Goal: Contribute content

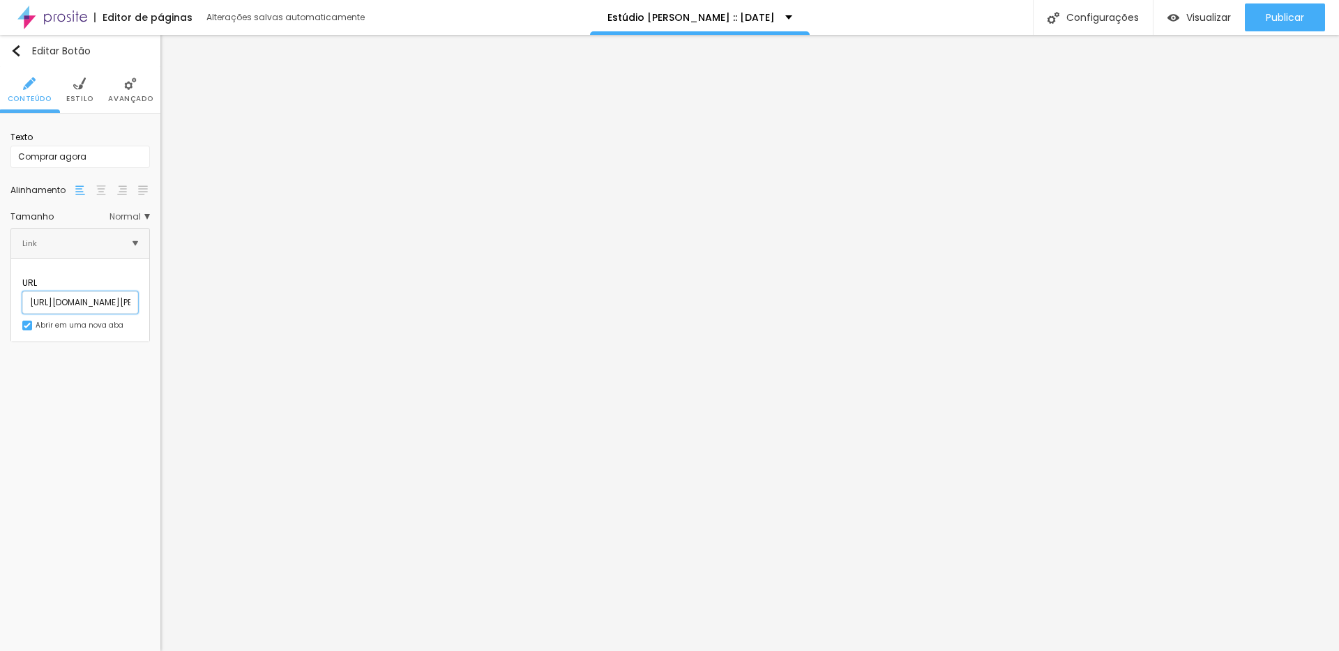
click at [77, 291] on input "[URL][DOMAIN_NAME][PERSON_NAME][PERSON_NAME]" at bounding box center [80, 302] width 116 height 22
paste input "categoria/porta-retratos"
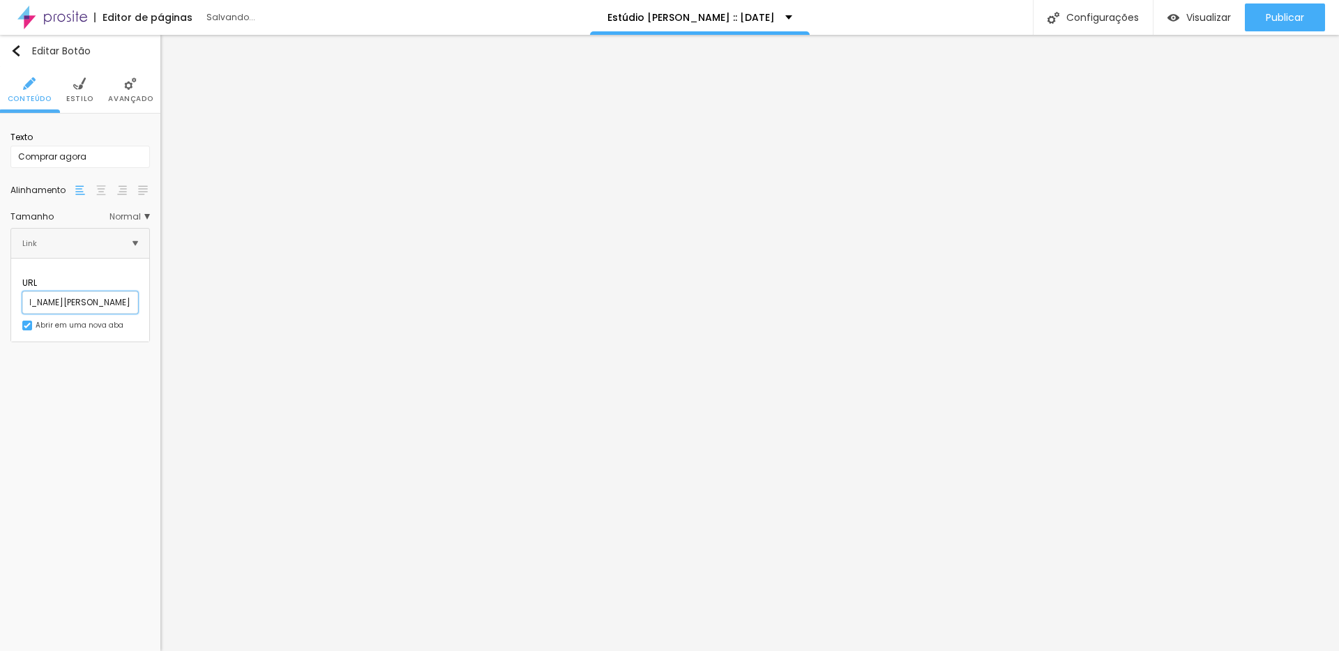
type input "[URL][DOMAIN_NAME][PERSON_NAME]"
click at [103, 148] on input "Comprar agora" at bounding box center [79, 157] width 139 height 22
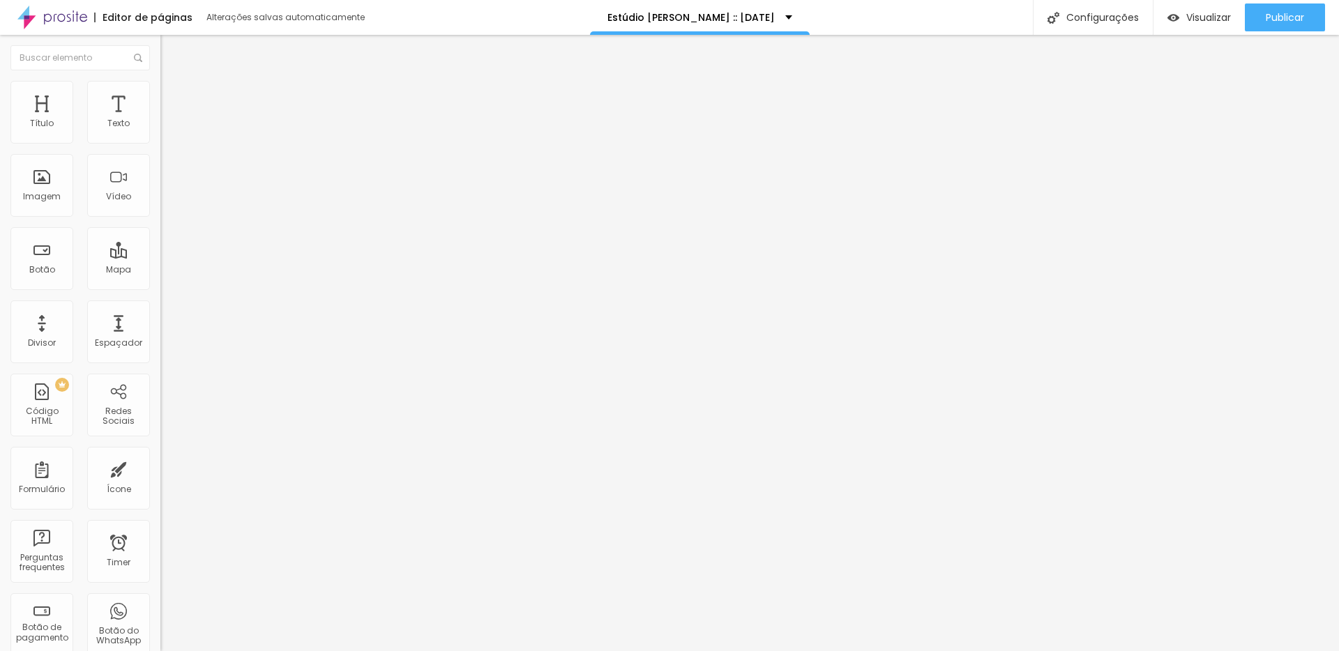
click at [154, 424] on div "Título Texto Imagem Vídeo Botão Mapa Divisor Espaçador PREMIUM Código HTML Rede…" at bounding box center [80, 410] width 160 height 659
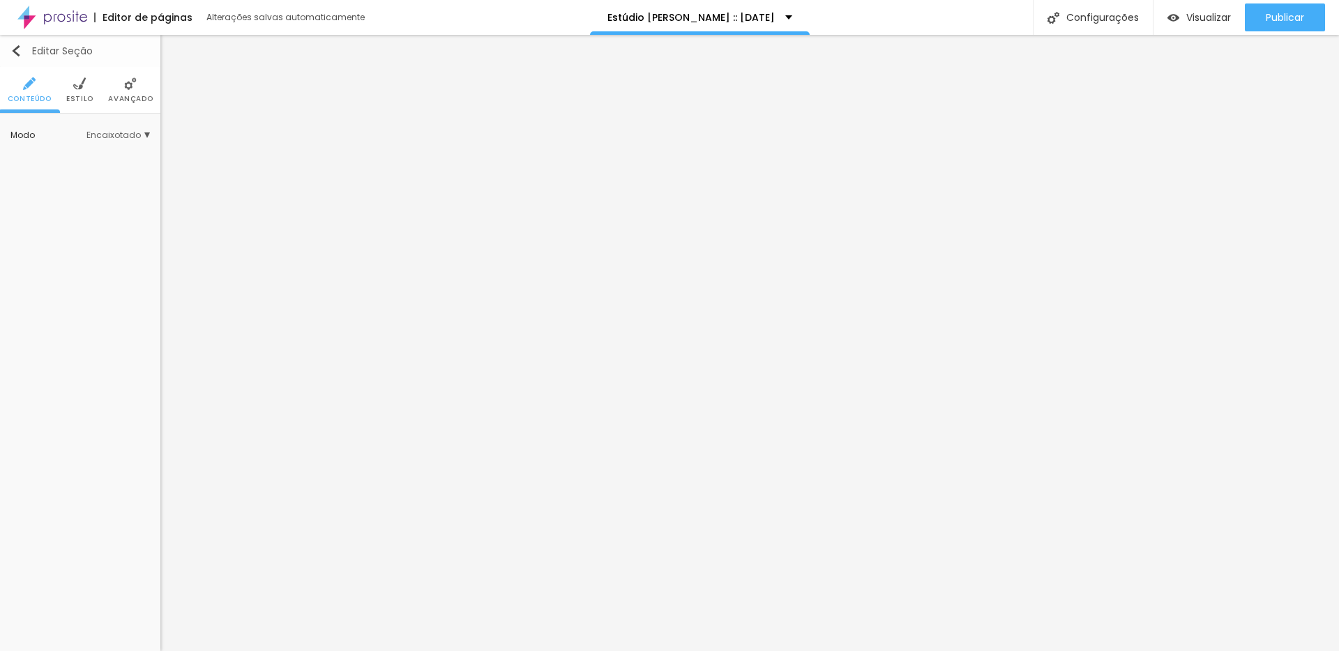
click at [13, 49] on img "button" at bounding box center [15, 50] width 11 height 11
click at [142, 294] on icon "button" at bounding box center [140, 297] width 8 height 8
type input "1"
click at [651, 650] on div at bounding box center [669, 651] width 1339 height 0
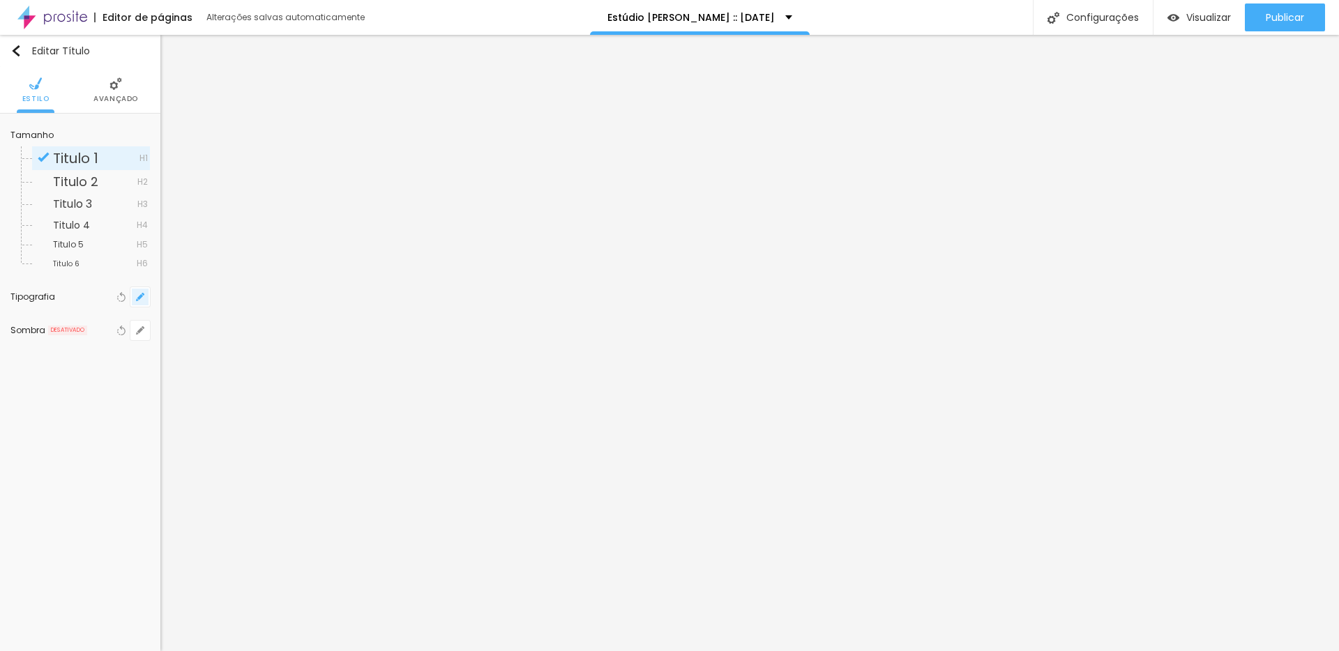
click at [140, 293] on icon "button" at bounding box center [140, 297] width 8 height 8
type input "1"
click at [251, 650] on div at bounding box center [669, 651] width 1339 height 0
click at [139, 297] on icon "button" at bounding box center [140, 297] width 6 height 6
type input "1"
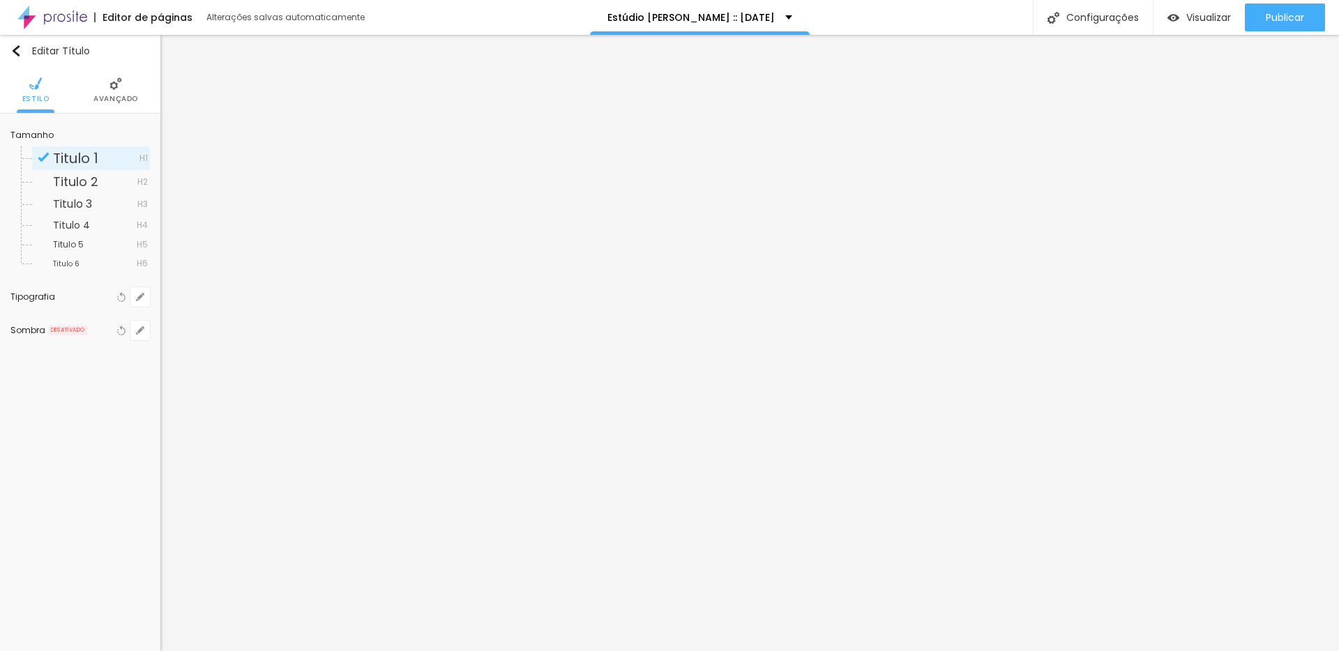
select select "Cormorant"
type input "1"
select select "CormorantLight"
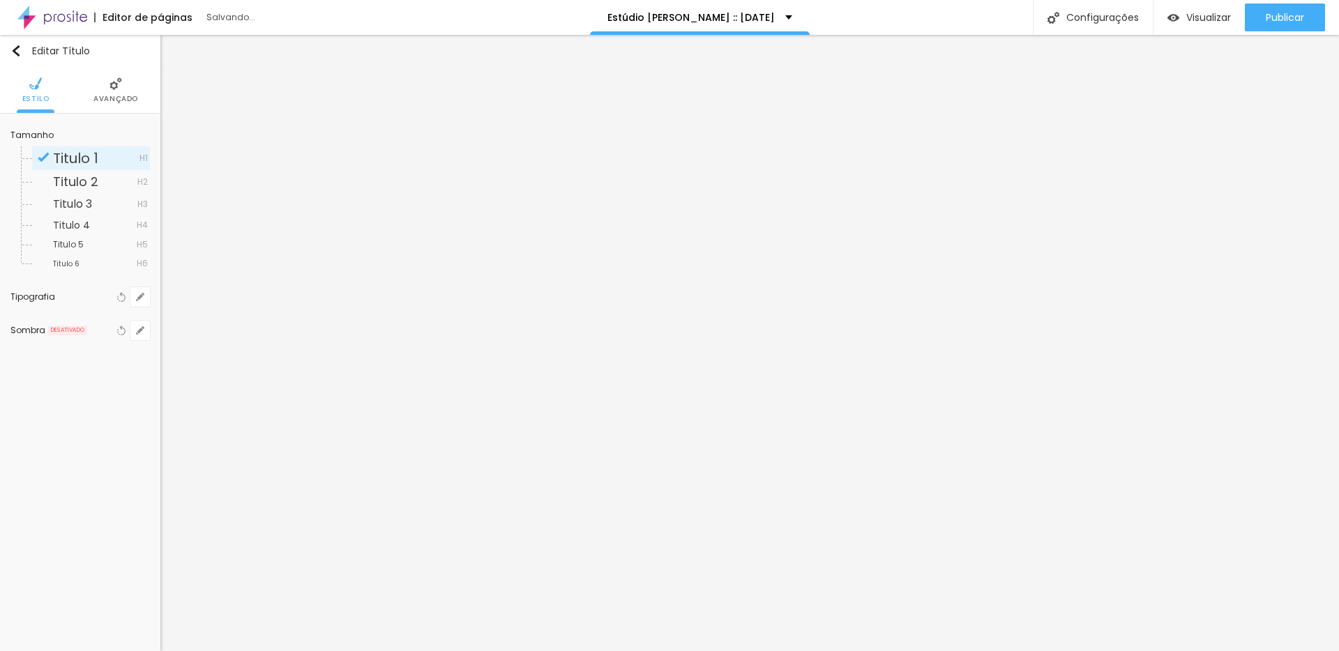
type input "1"
type input "1.3"
type input "1"
type input "2.4"
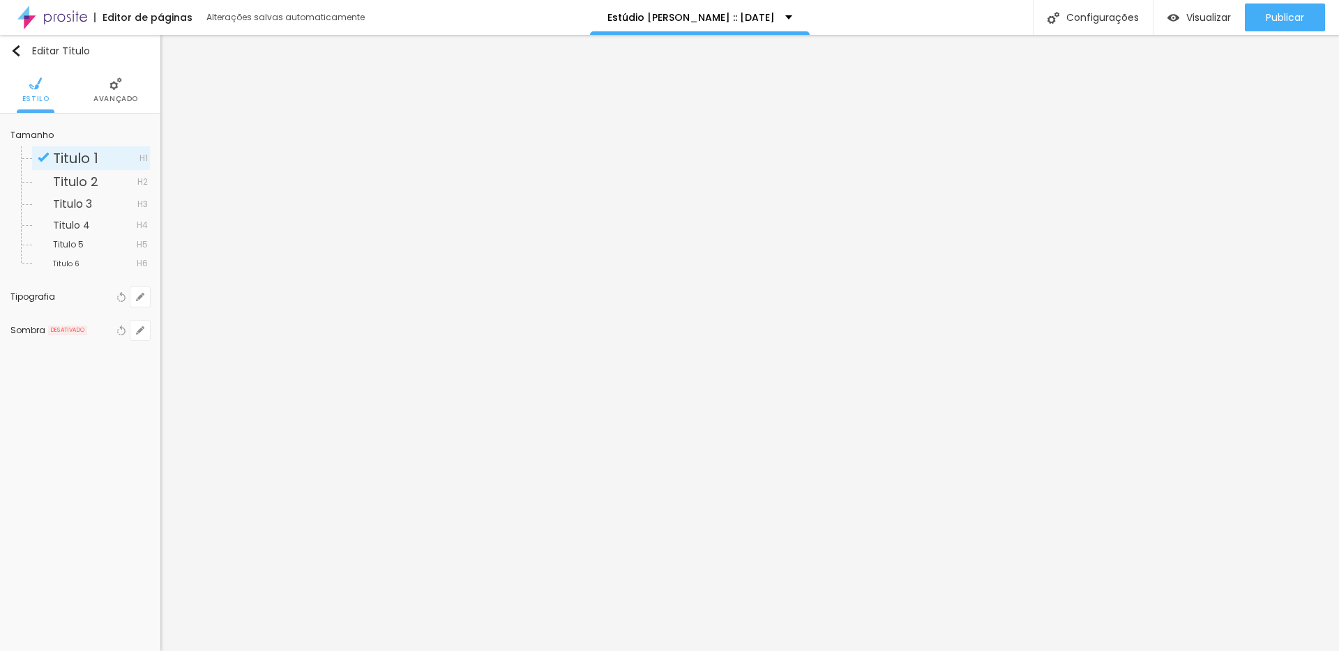
type input "2.4"
type input "1"
type input "3.3"
type input "1"
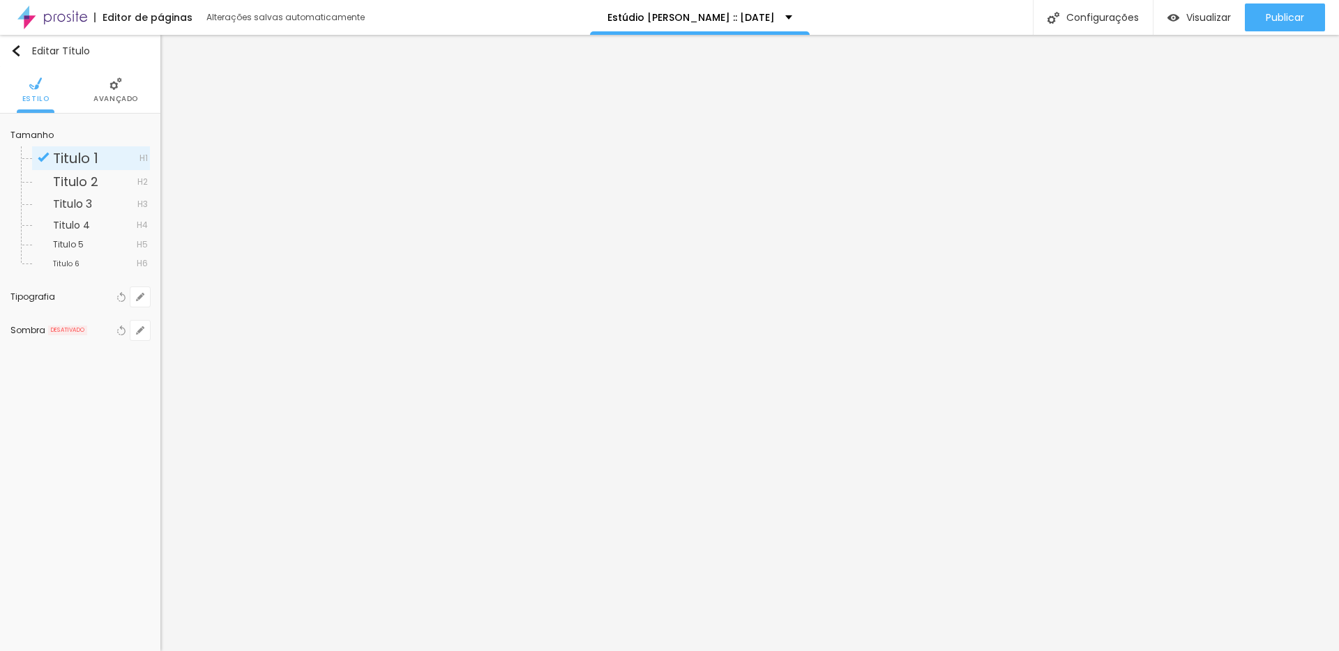
type input "3.6"
type input "1"
type input "3.7"
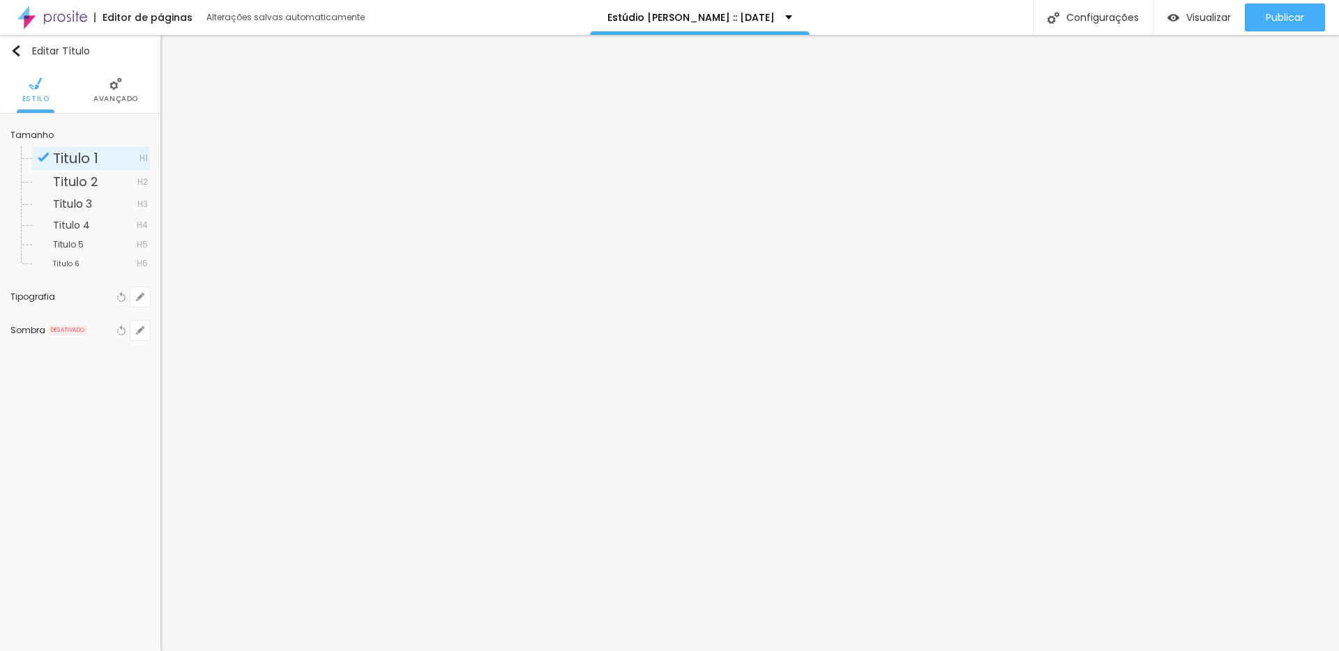
type input "1"
type input "5.4"
type input "1"
type input "6.1"
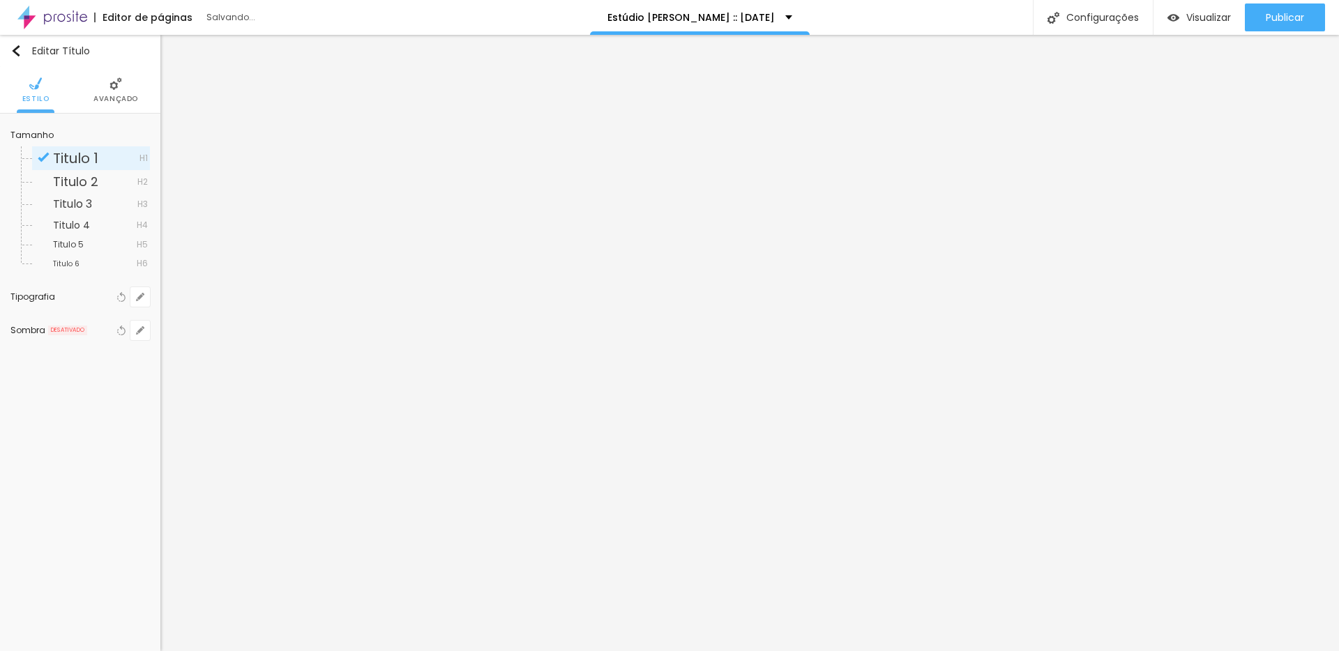
type input "6.1"
type input "1"
drag, startPoint x: 181, startPoint y: 425, endPoint x: 240, endPoint y: 424, distance: 59.3
type input "6.1"
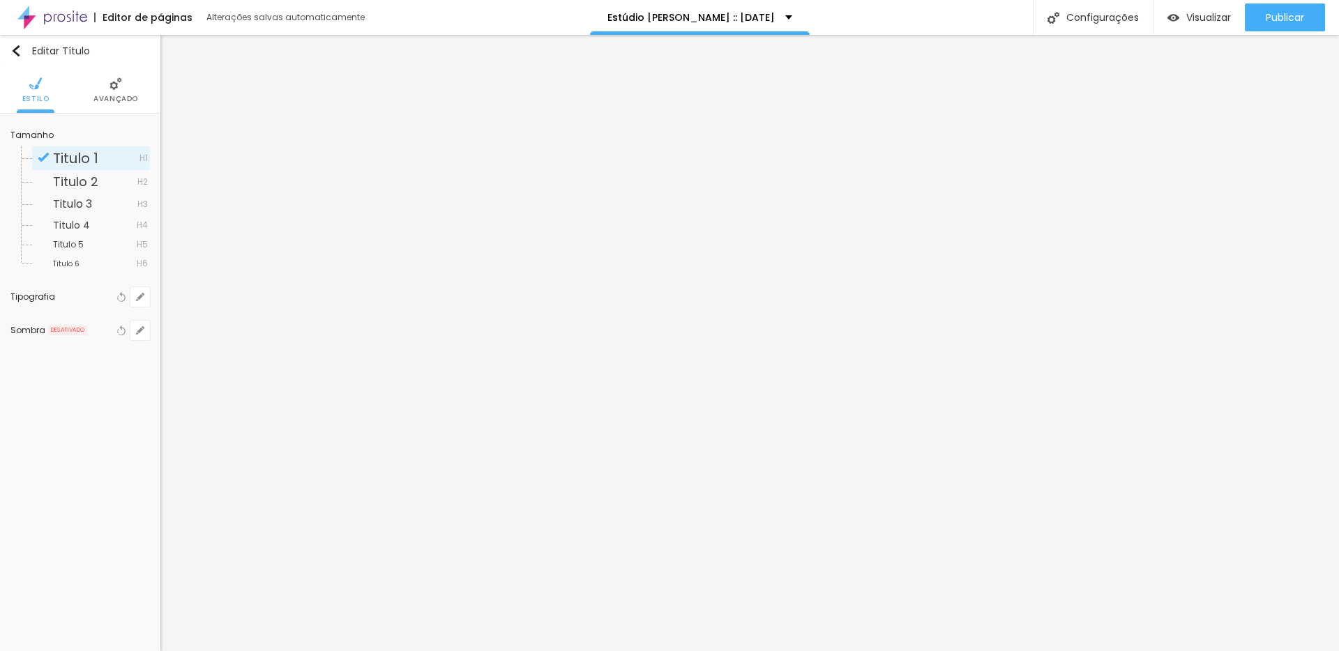
click at [690, 650] on div at bounding box center [669, 651] width 1339 height 0
click at [74, 213] on div "Titulo 3 H3" at bounding box center [91, 204] width 118 height 21
click at [72, 227] on span "Titulo 4" at bounding box center [71, 225] width 37 height 14
click at [80, 205] on span "Titulo 3" at bounding box center [72, 204] width 39 height 16
click at [135, 293] on button "button" at bounding box center [140, 297] width 20 height 20
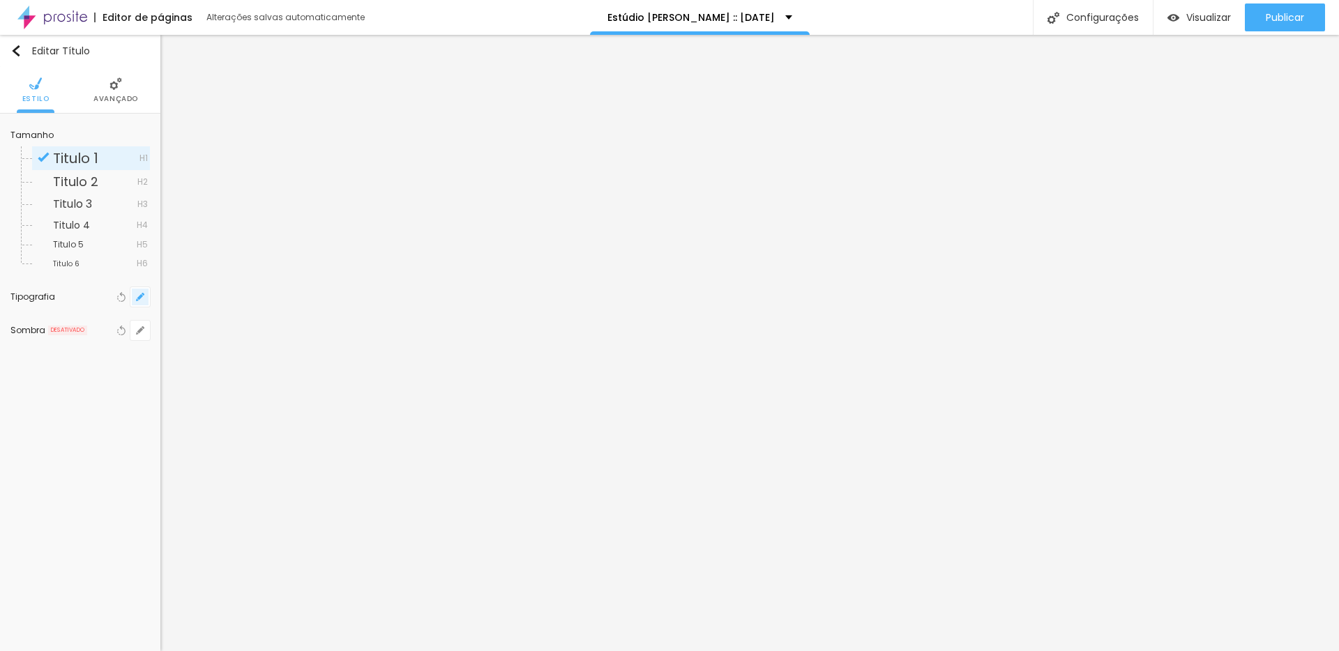
type input "1"
select select "MontserratThin"
type input "1"
type input "61"
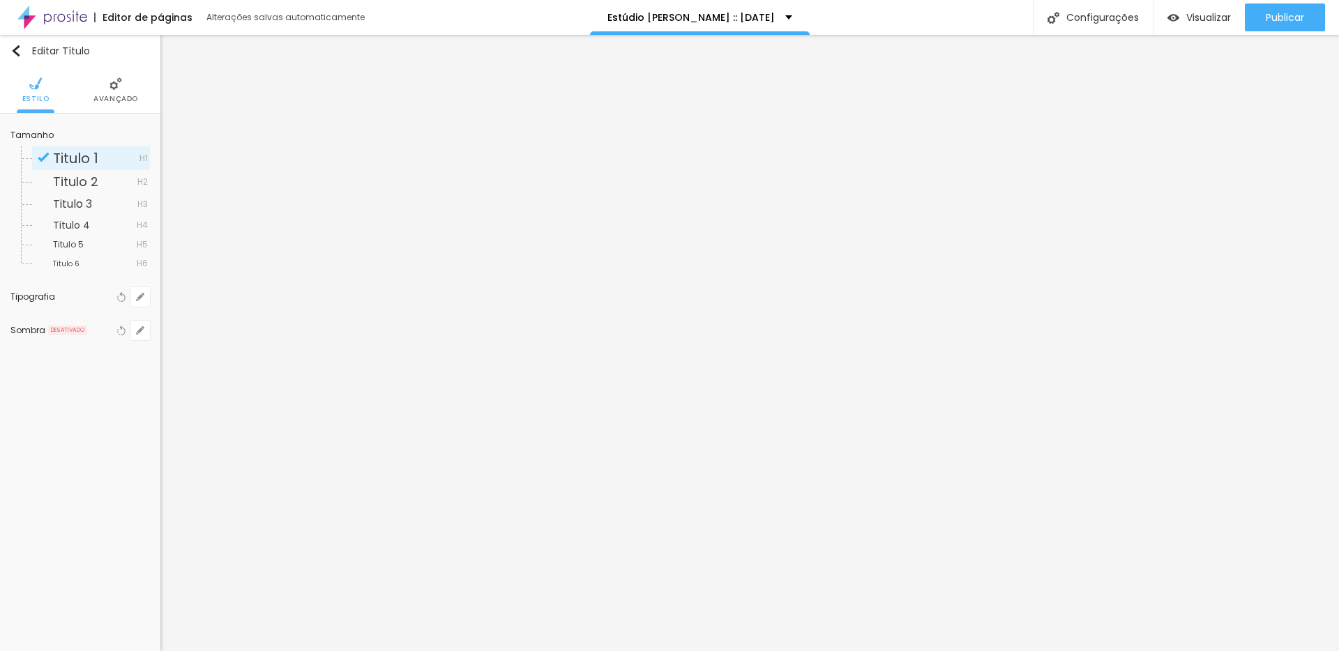
type input "61"
type input "1"
type input "47"
type input "1"
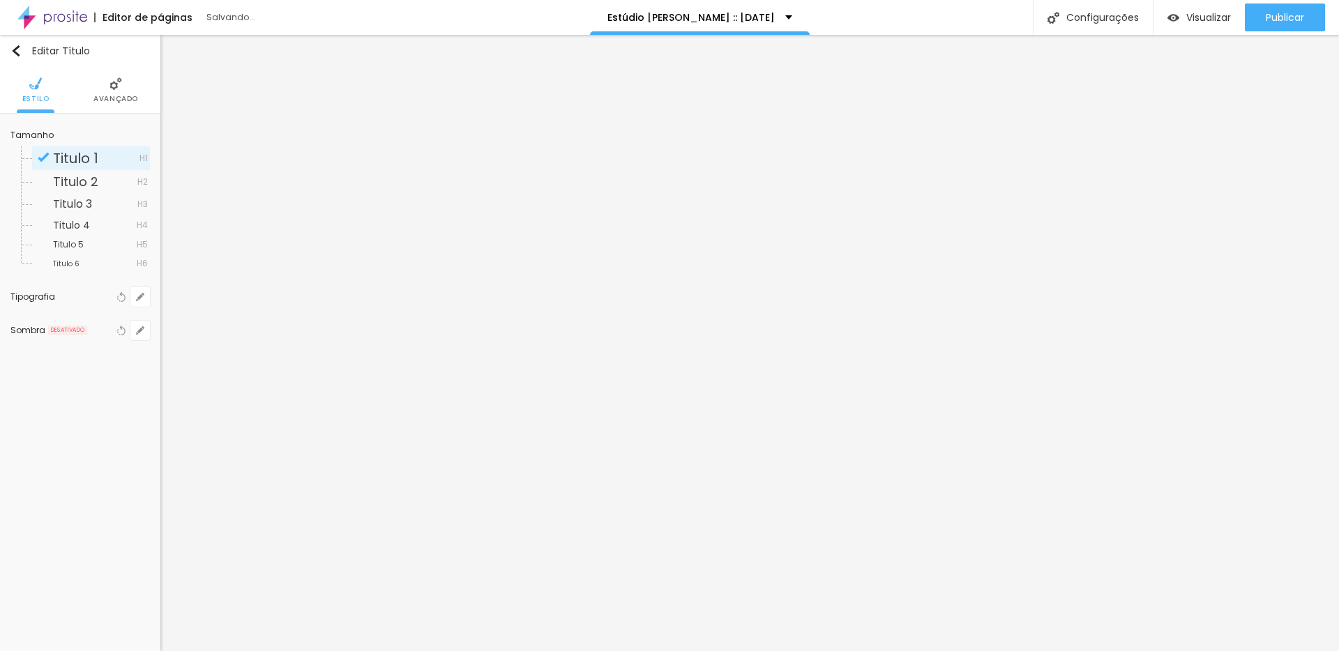
type input "34"
type input "1"
type input "32"
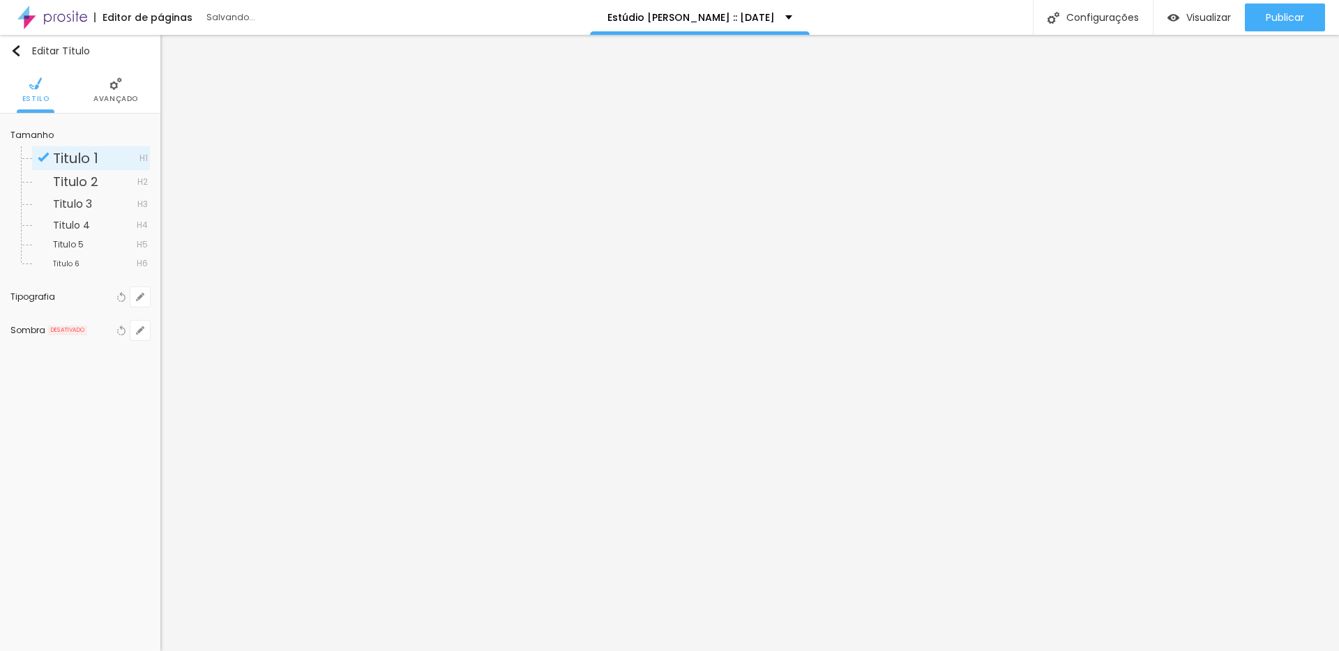
type input "1"
type input "33"
type input "1"
type input "34"
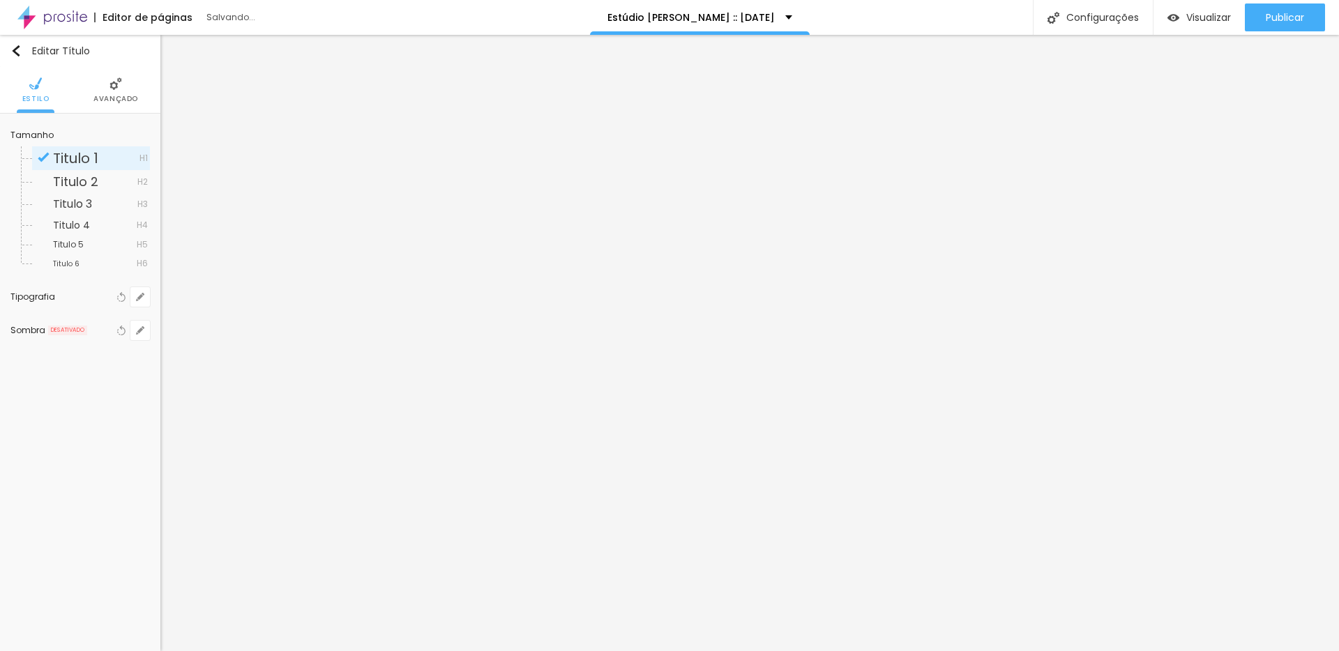
type input "34"
type input "1"
type input "36"
type input "1"
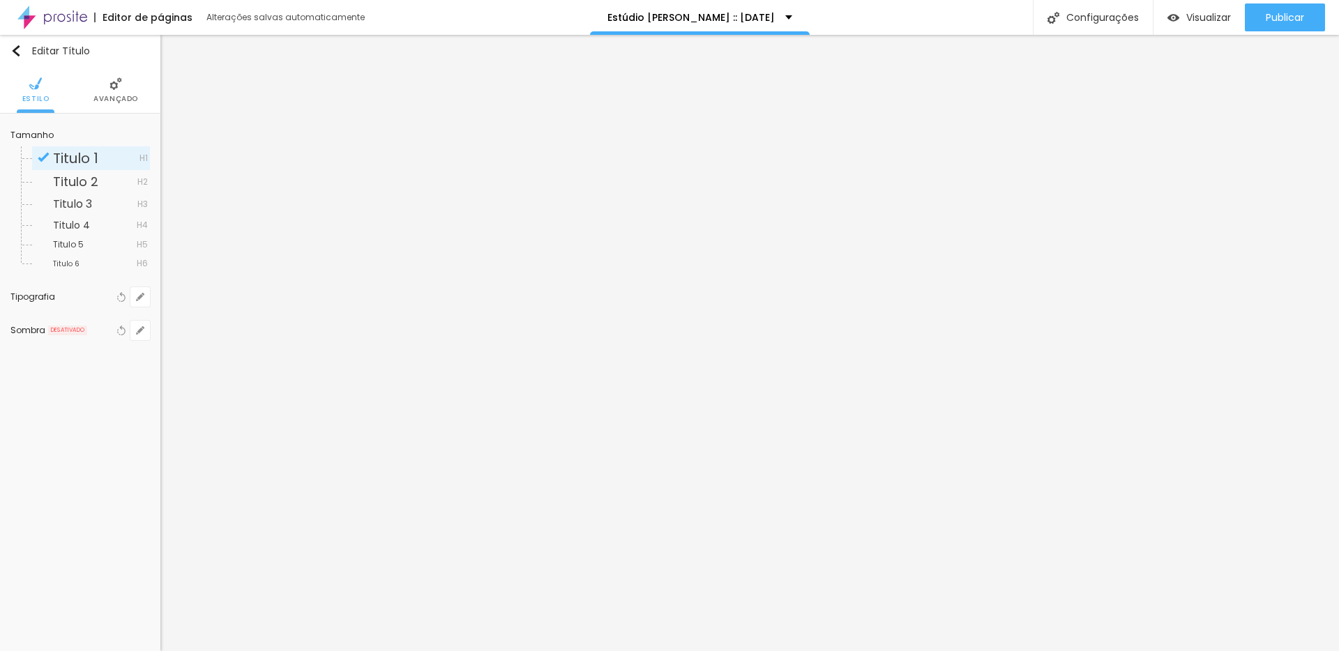
type input "37"
type input "1"
type input "38"
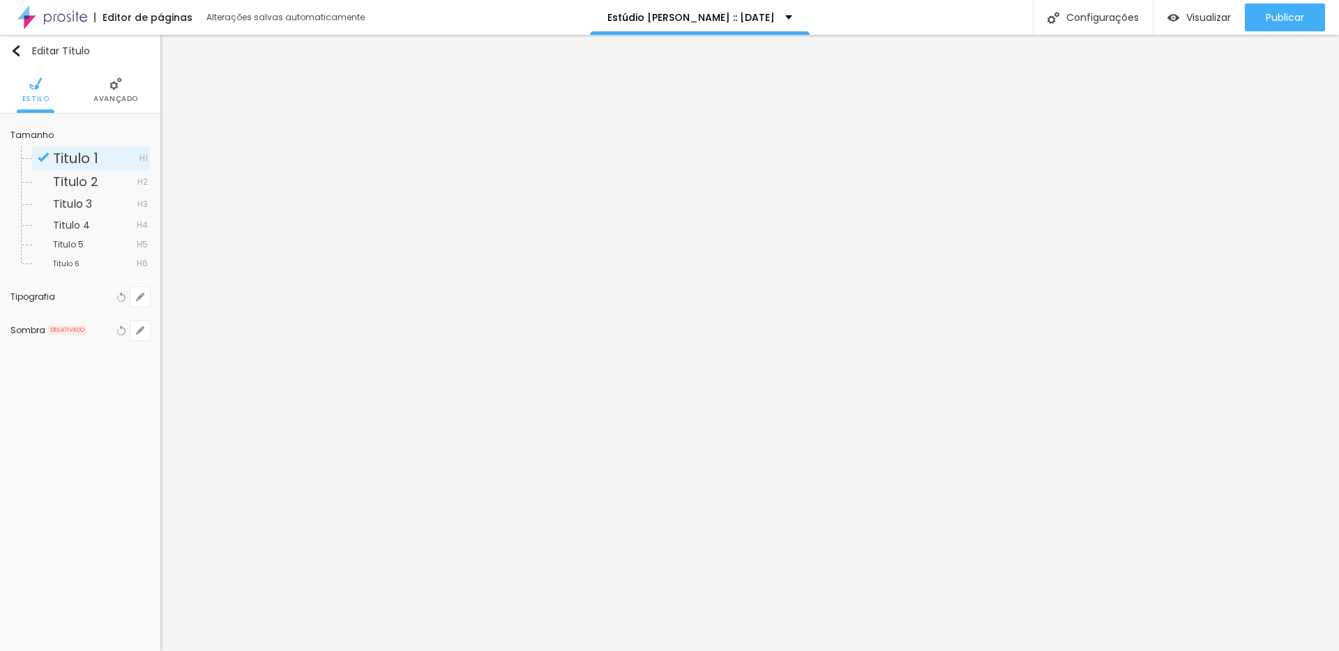
type input "1"
type input "39"
type input "1"
drag, startPoint x: 238, startPoint y: 395, endPoint x: 213, endPoint y: 392, distance: 25.9
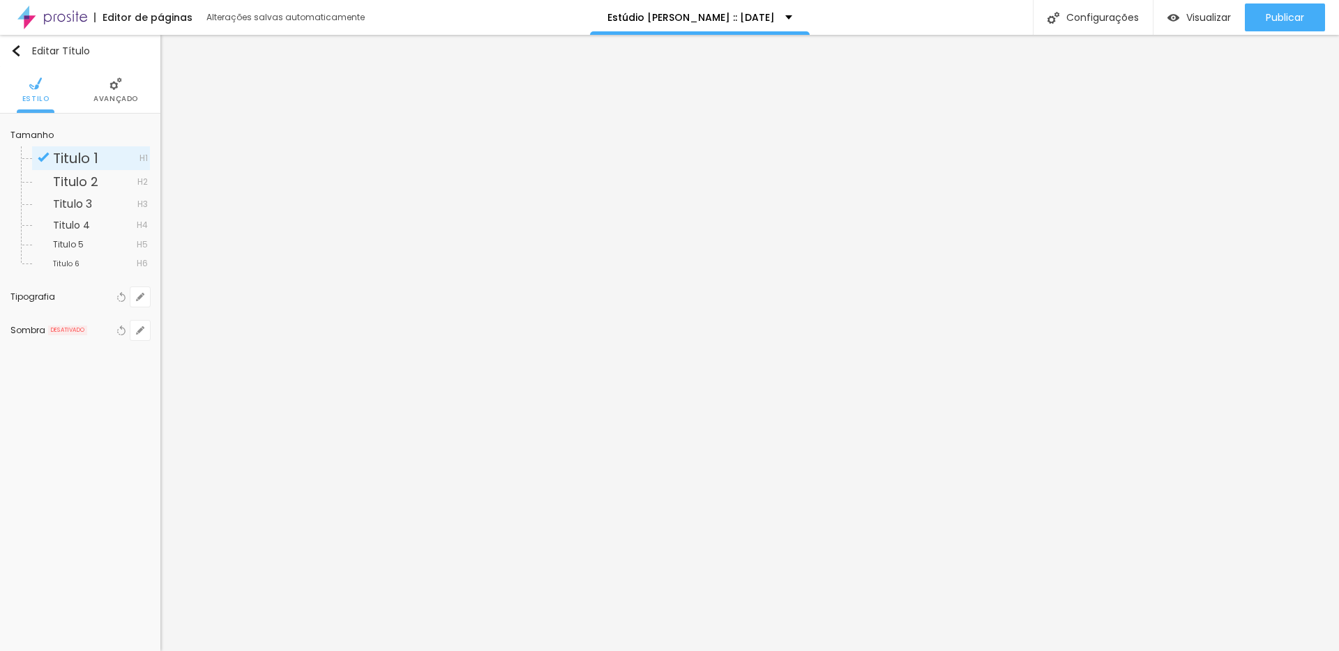
type input "39"
click at [66, 650] on div at bounding box center [669, 651] width 1339 height 0
click at [32, 446] on div "Editar Título Estilo Avançado Tamanho Titulo 1 H1 Titulo 2 H2 Titulo 3 H3 Titul…" at bounding box center [80, 343] width 160 height 616
click at [138, 78] on li "Avançado" at bounding box center [130, 90] width 45 height 46
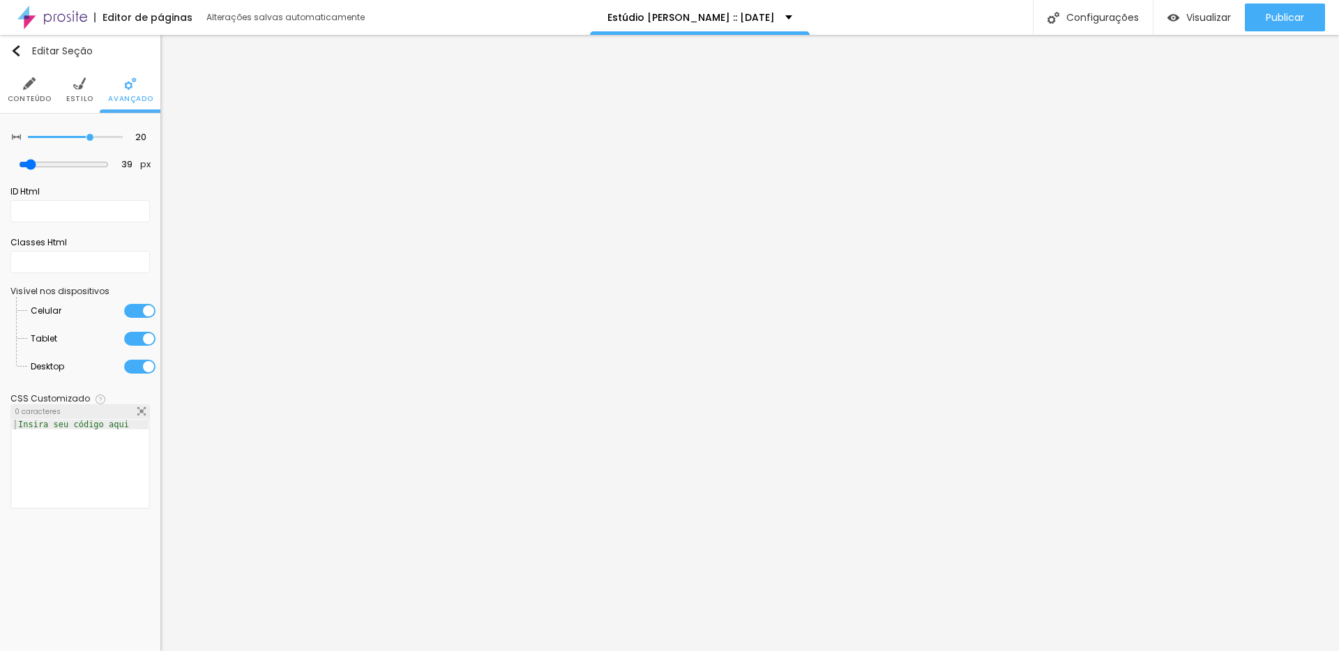
click at [148, 312] on div at bounding box center [139, 311] width 31 height 14
click at [143, 335] on div at bounding box center [139, 339] width 31 height 14
click at [136, 365] on div at bounding box center [139, 367] width 31 height 14
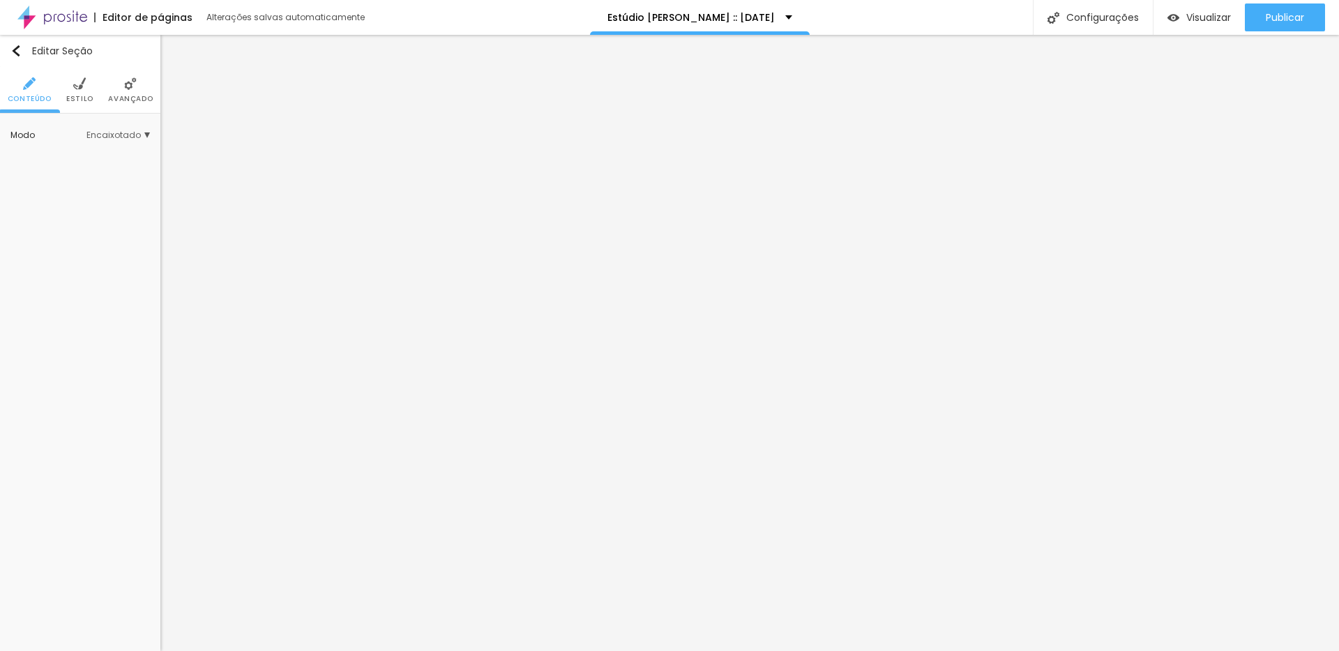
click at [130, 79] on img at bounding box center [130, 83] width 13 height 13
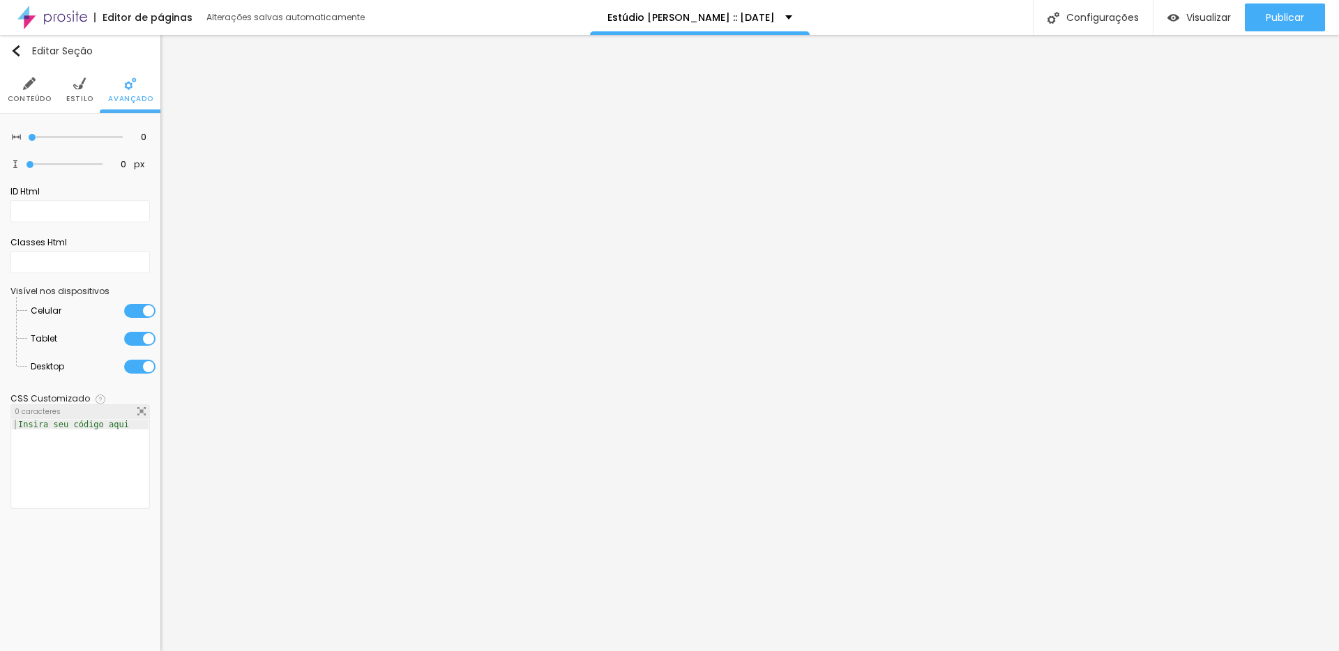
click at [125, 309] on div at bounding box center [139, 311] width 31 height 14
click at [137, 343] on div at bounding box center [139, 339] width 31 height 14
click at [137, 370] on div at bounding box center [139, 367] width 31 height 14
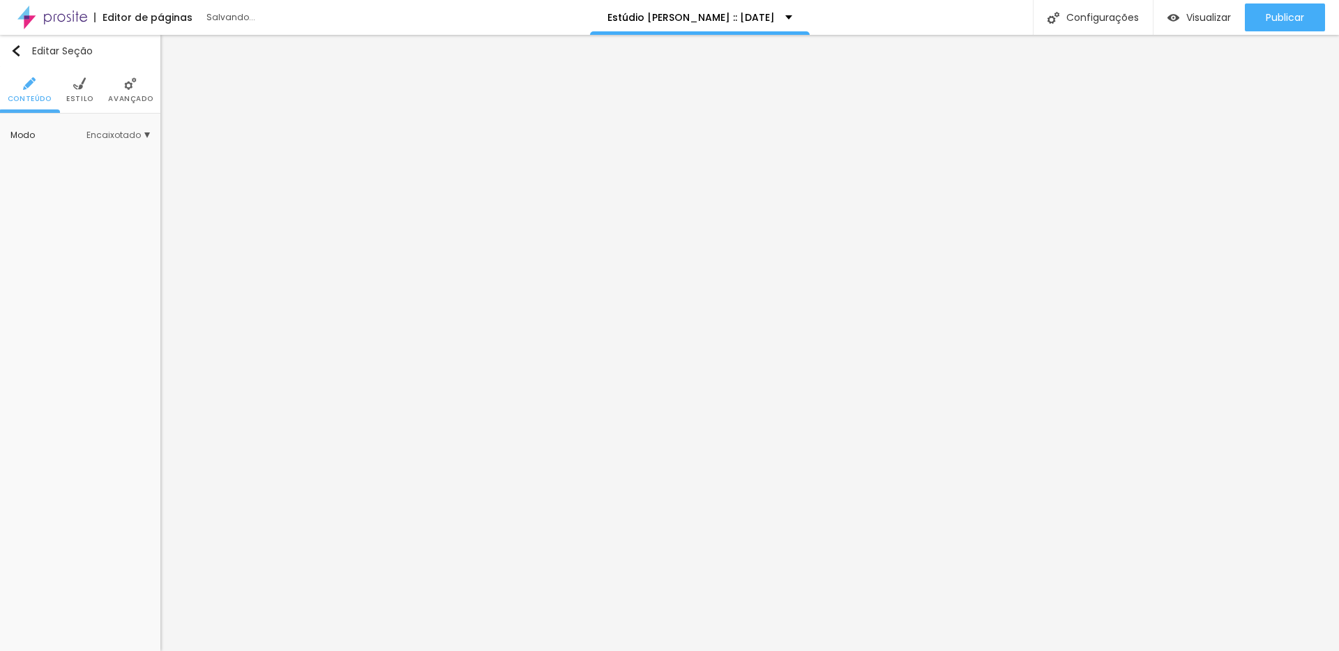
click at [127, 86] on img at bounding box center [130, 83] width 13 height 13
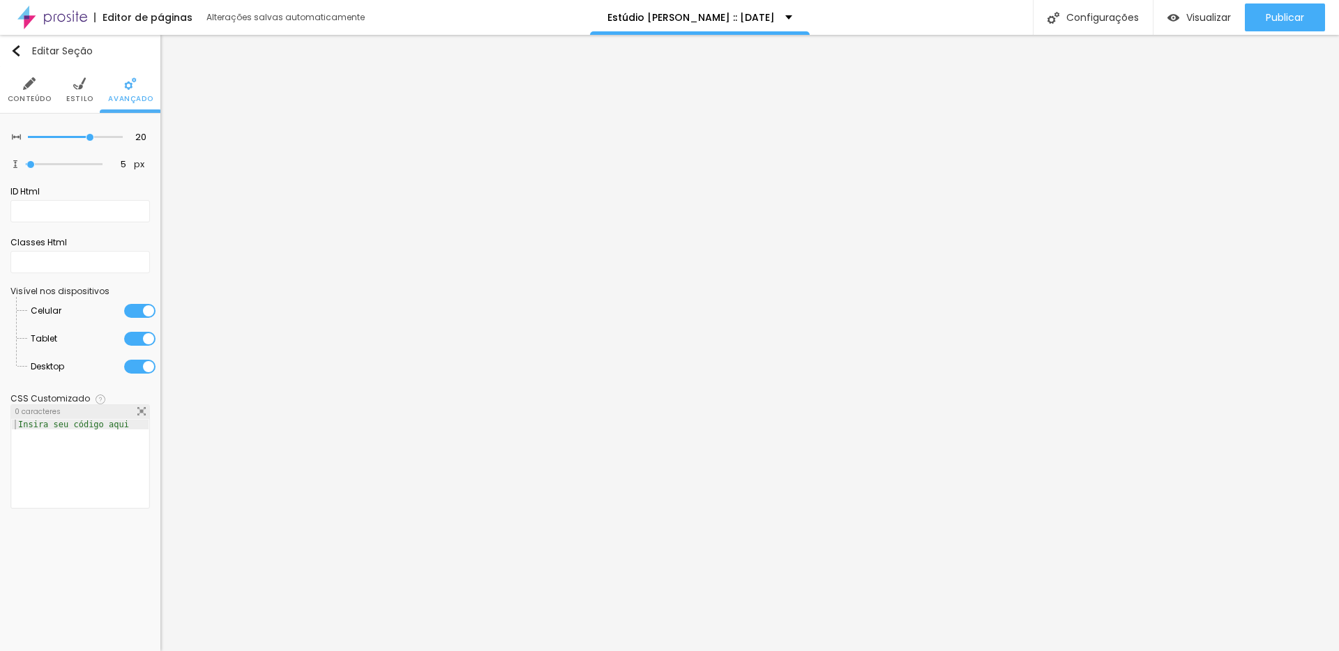
click at [143, 311] on div at bounding box center [139, 311] width 31 height 14
click at [141, 340] on div at bounding box center [139, 339] width 31 height 14
click at [145, 367] on div at bounding box center [139, 367] width 31 height 14
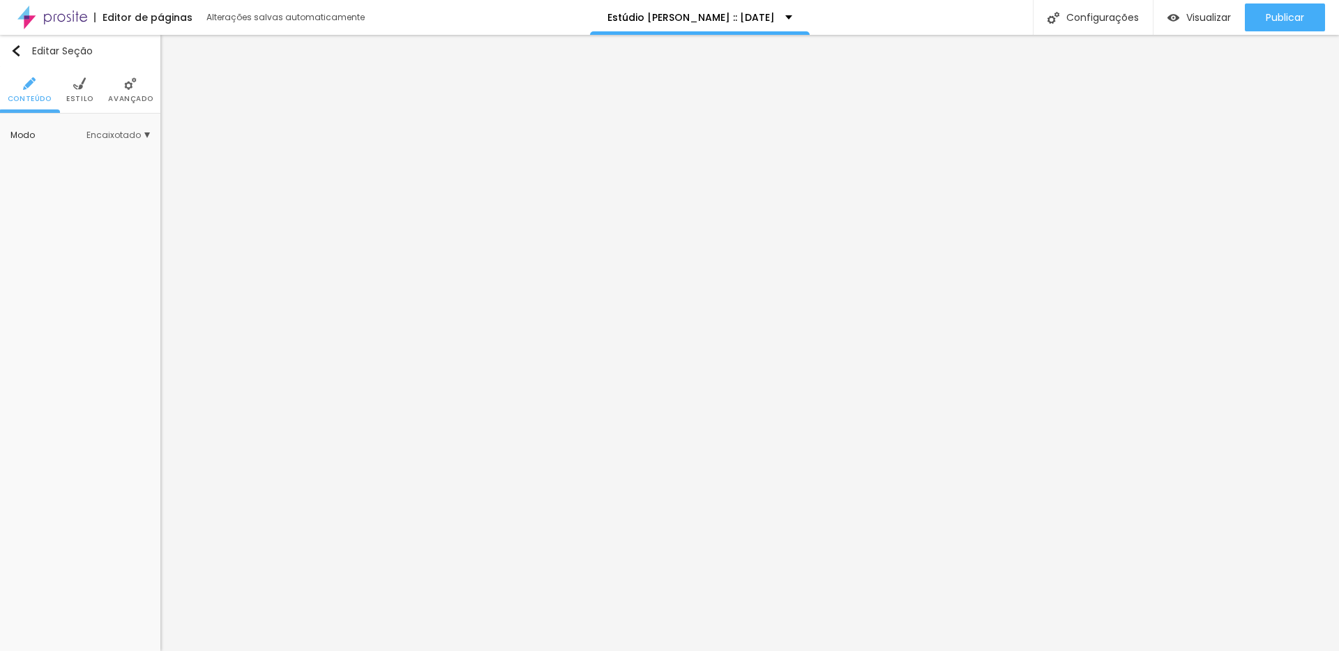
click at [125, 96] on span "Avançado" at bounding box center [130, 99] width 45 height 7
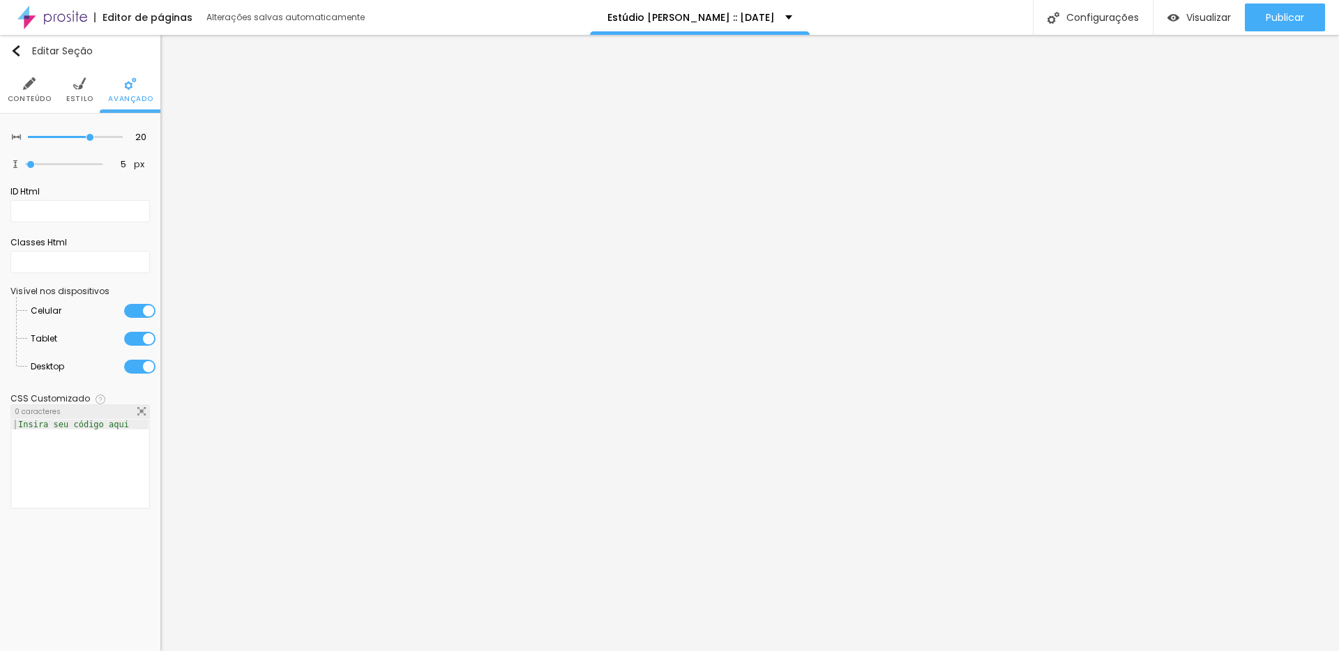
click at [136, 312] on div at bounding box center [139, 311] width 31 height 14
click at [143, 344] on div at bounding box center [139, 339] width 31 height 14
click at [144, 365] on div at bounding box center [139, 367] width 31 height 14
click at [1301, 15] on span "Publicar" at bounding box center [1284, 17] width 38 height 11
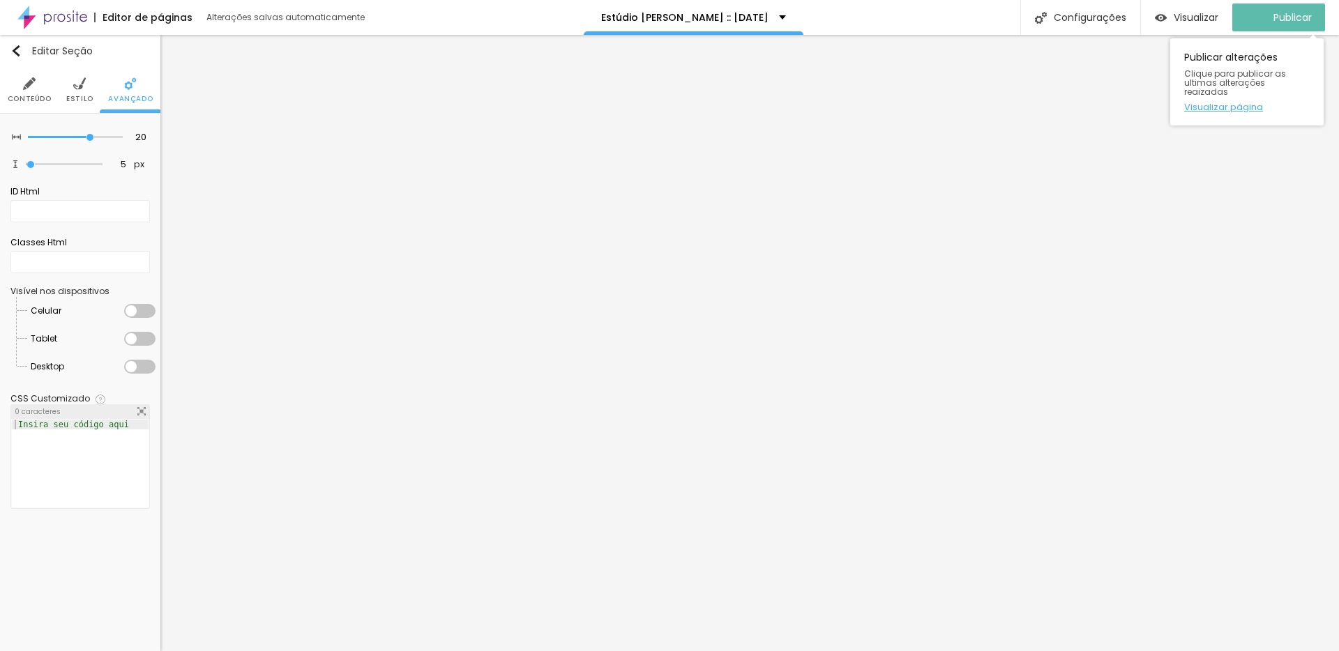
click at [1231, 102] on link "Visualizar página" at bounding box center [1246, 106] width 125 height 9
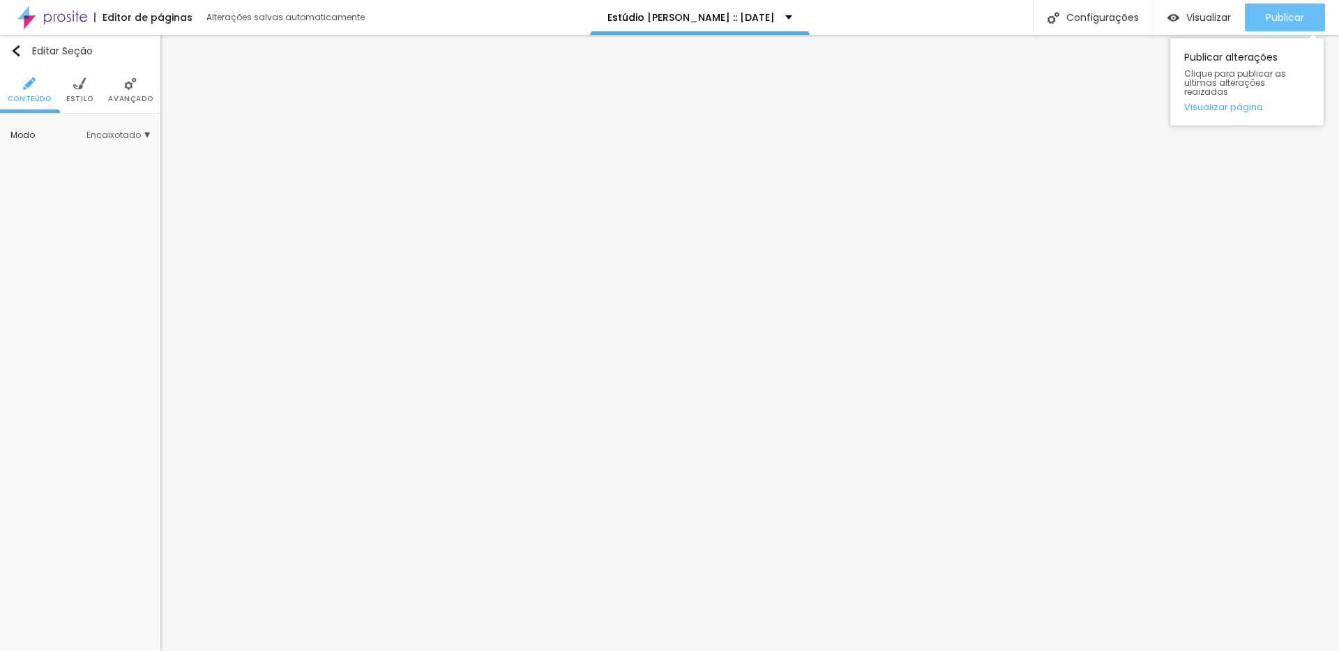
click at [1280, 20] on span "Publicar" at bounding box center [1284, 17] width 38 height 11
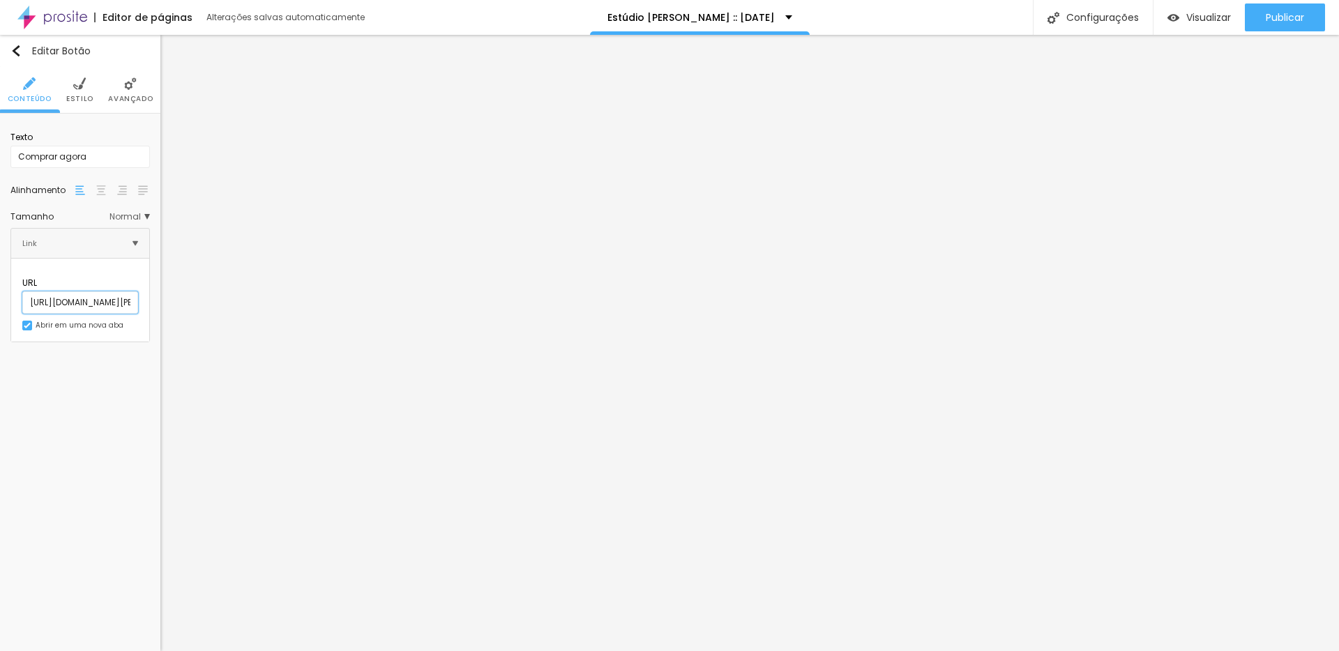
click at [96, 295] on input "[URL][DOMAIN_NAME][PERSON_NAME][DOMAIN_NAME]" at bounding box center [80, 302] width 116 height 22
paste input "estudio-[PERSON_NAME]-[DATE]-2025"
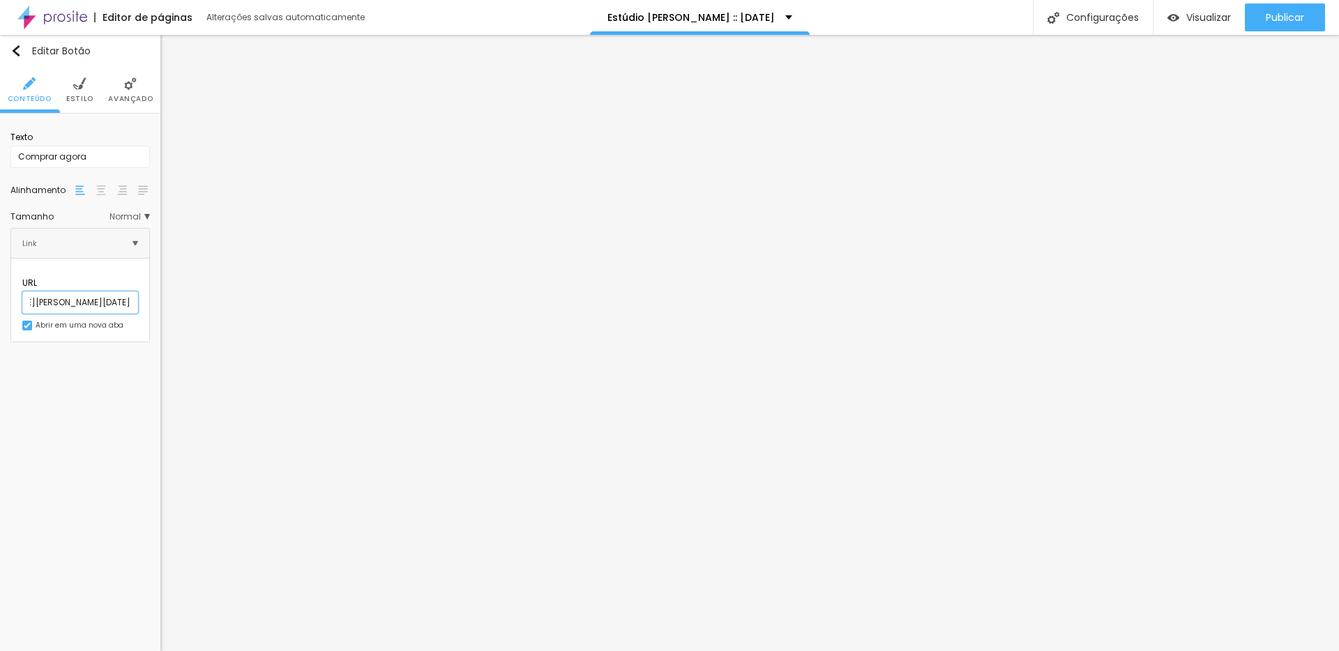
type input "[URL][DOMAIN_NAME][PERSON_NAME][DOMAIN_NAME][PERSON_NAME][DATE]"
click at [115, 291] on input "[URL][DOMAIN_NAME][PERSON_NAME][DOMAIN_NAME]" at bounding box center [80, 302] width 116 height 22
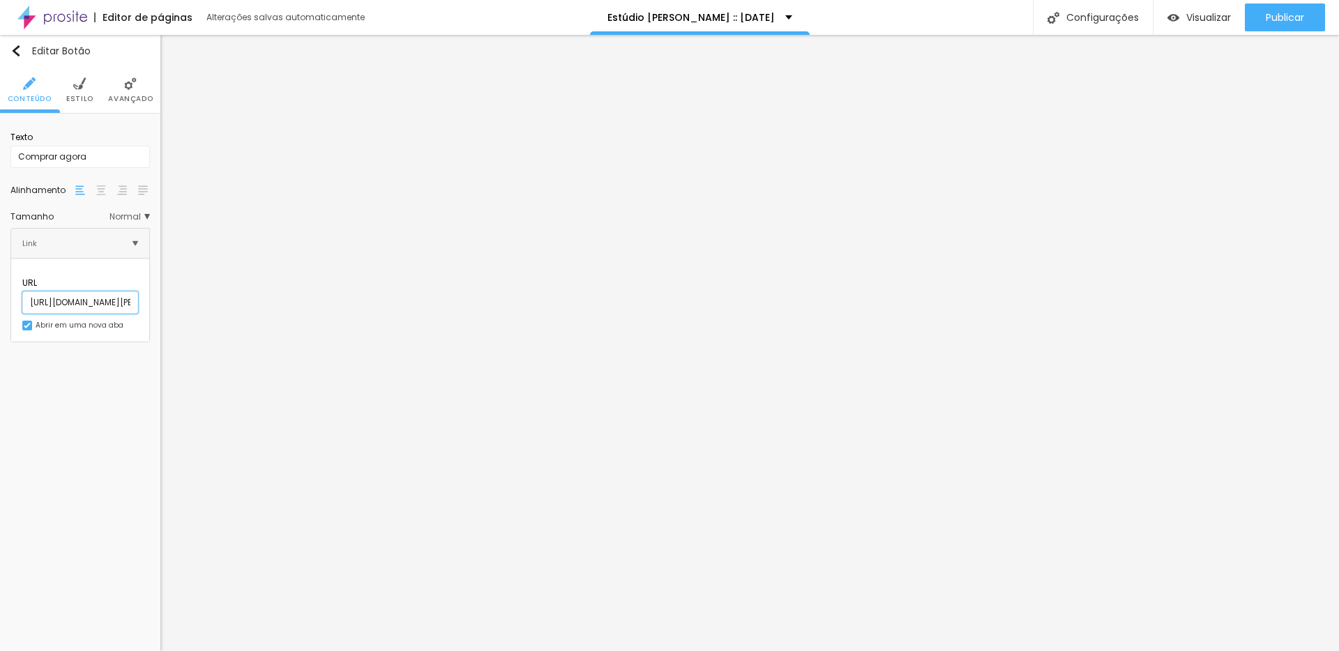
paste input "estudio-[PERSON_NAME]-[DATE]-2025"
type input "[URL][DOMAIN_NAME][PERSON_NAME][DOMAIN_NAME][PERSON_NAME][DATE]"
click at [1265, 15] on span "Publicar" at bounding box center [1284, 17] width 38 height 11
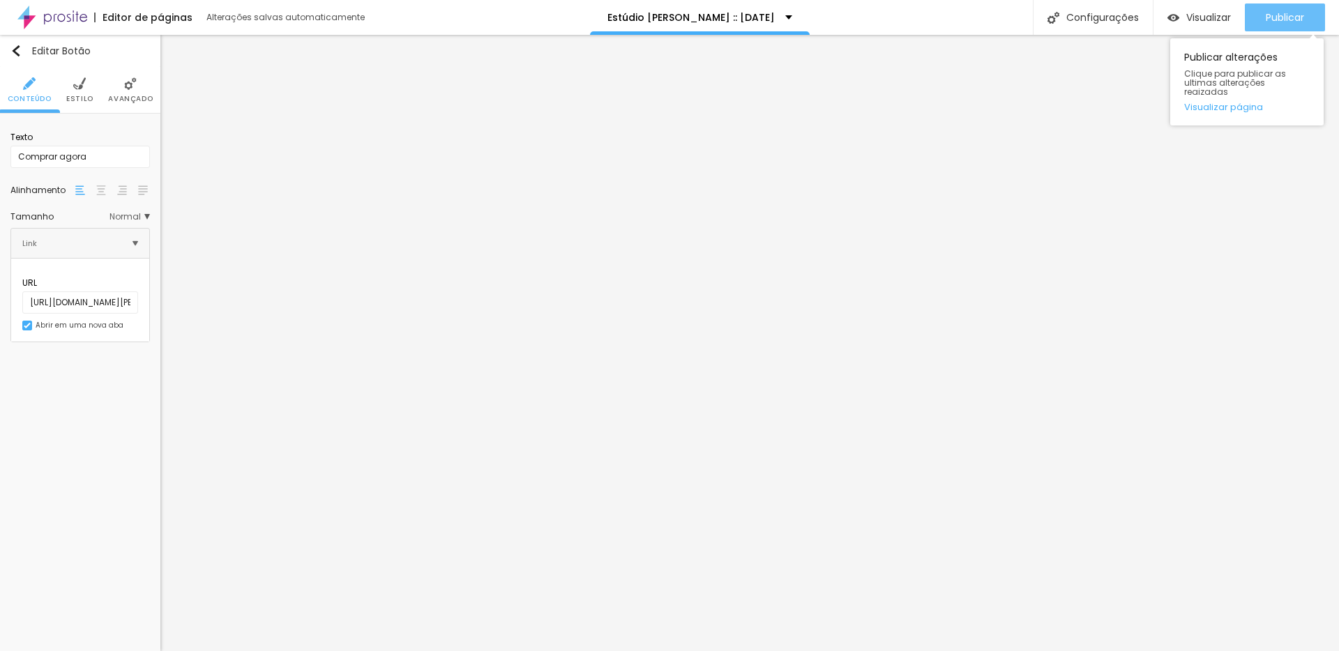
click at [1286, 22] on span "Publicar" at bounding box center [1284, 17] width 38 height 11
